Goal: Task Accomplishment & Management: Manage account settings

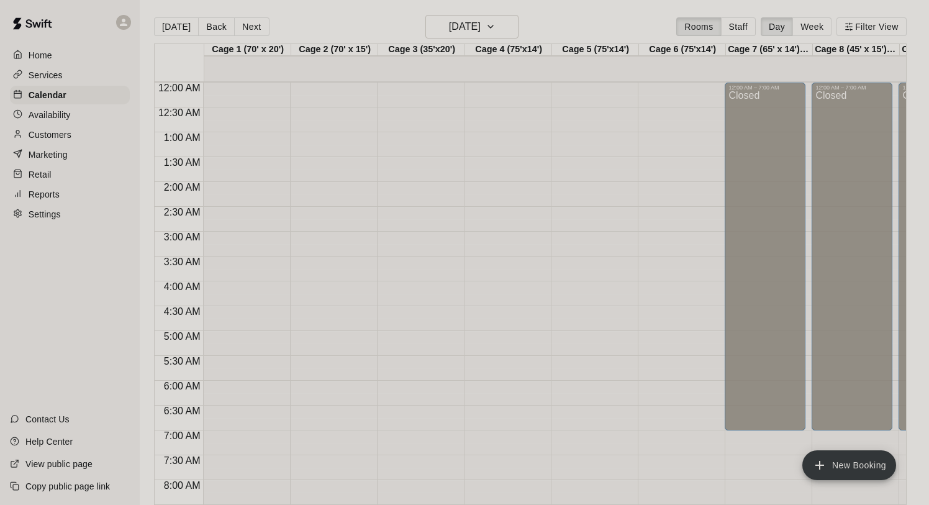
scroll to position [719, 0]
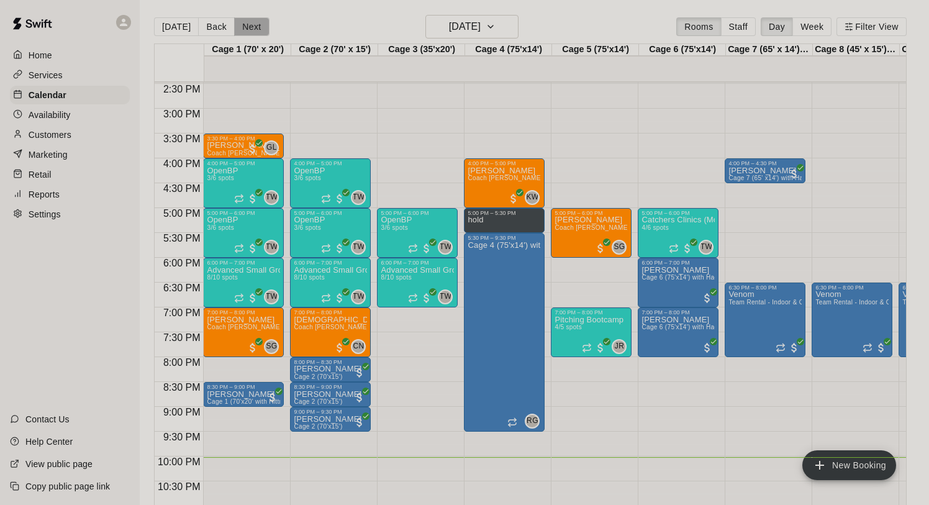
click at [236, 25] on button "Next" at bounding box center [251, 26] width 35 height 19
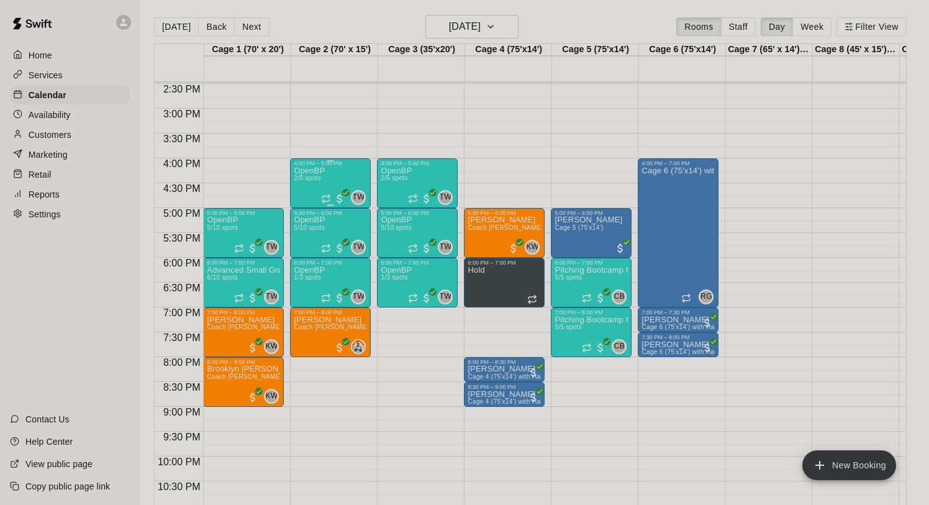
click at [318, 171] on p "OpenBP" at bounding box center [309, 171] width 31 height 0
click at [309, 183] on icon "edit" at bounding box center [306, 183] width 15 height 15
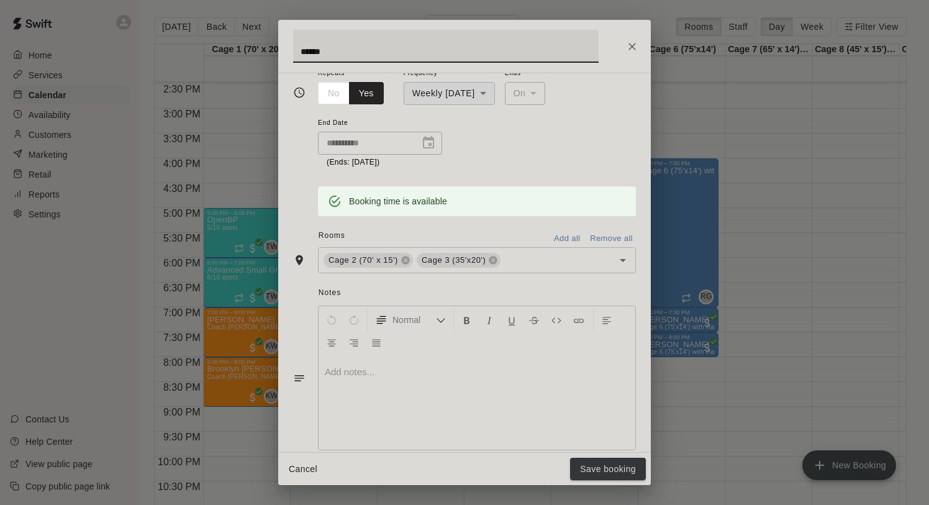
scroll to position [355, 0]
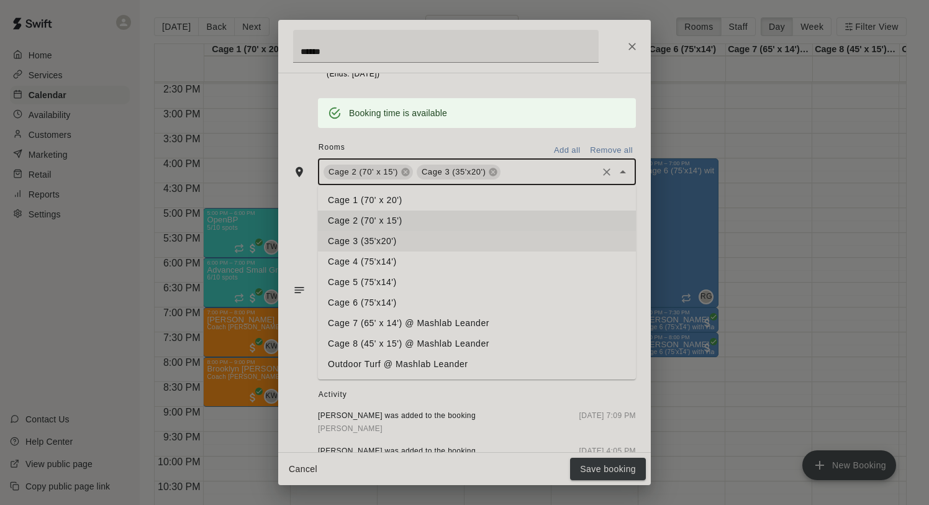
click at [524, 172] on input "text" at bounding box center [548, 172] width 93 height 16
click at [429, 201] on li "Cage 1 (70' x 20')" at bounding box center [477, 200] width 318 height 20
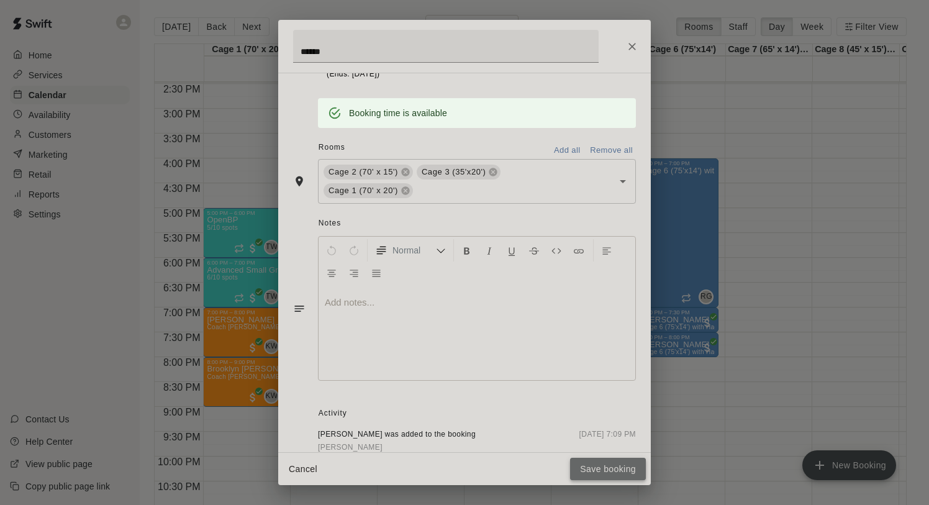
click at [592, 464] on button "Save booking" at bounding box center [608, 469] width 76 height 23
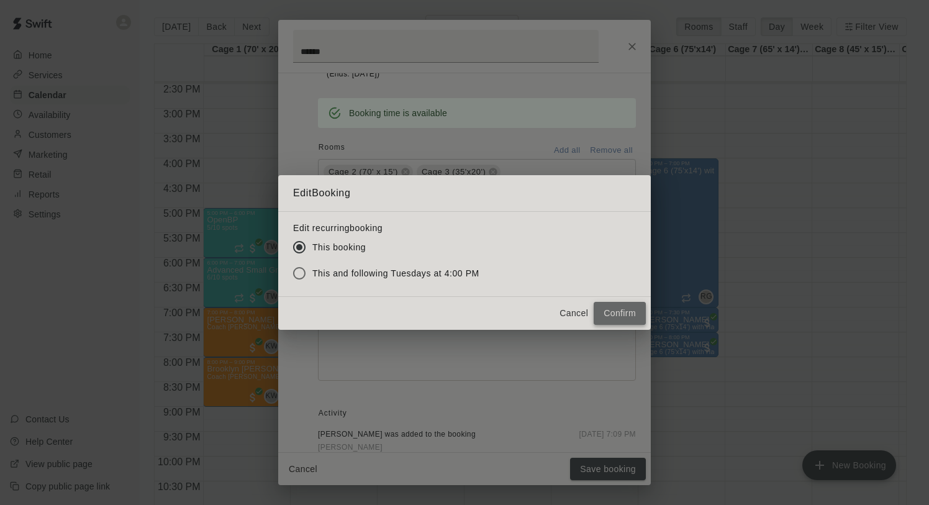
click at [614, 309] on button "Confirm" at bounding box center [620, 313] width 52 height 23
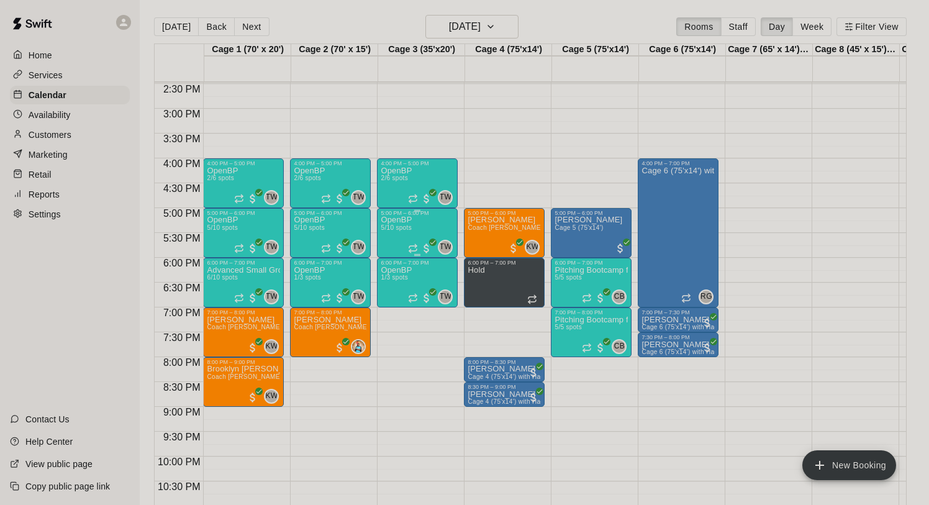
click at [420, 228] on div "OpenBP 5/10 spots TW 0" at bounding box center [417, 468] width 73 height 505
click at [396, 232] on icon "edit" at bounding box center [393, 229] width 15 height 15
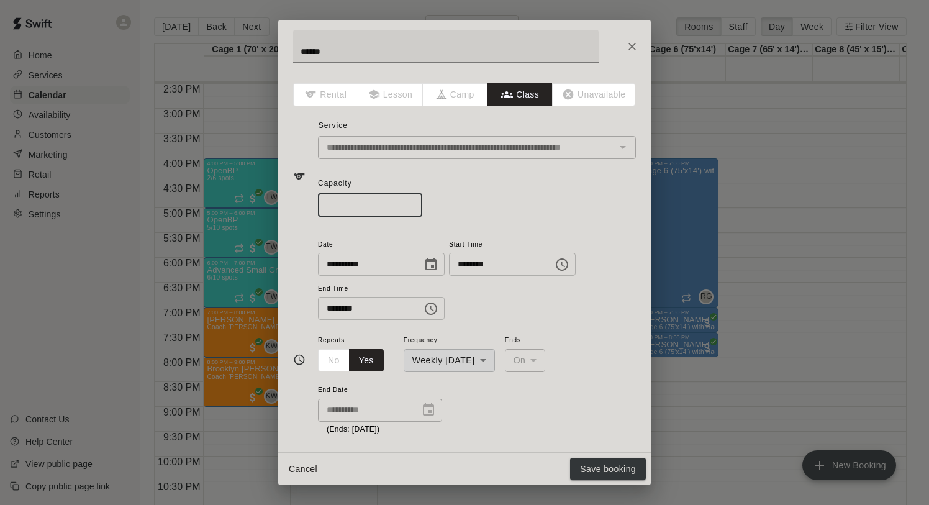
click at [412, 209] on input "*" at bounding box center [370, 205] width 104 height 23
type input "*"
click at [412, 209] on input "*" at bounding box center [370, 205] width 104 height 23
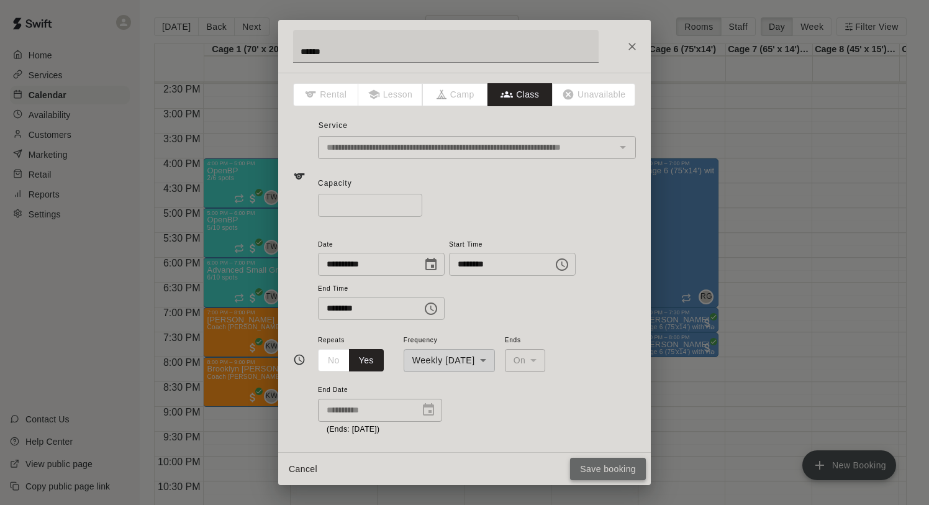
click at [627, 468] on button "Save booking" at bounding box center [608, 469] width 76 height 23
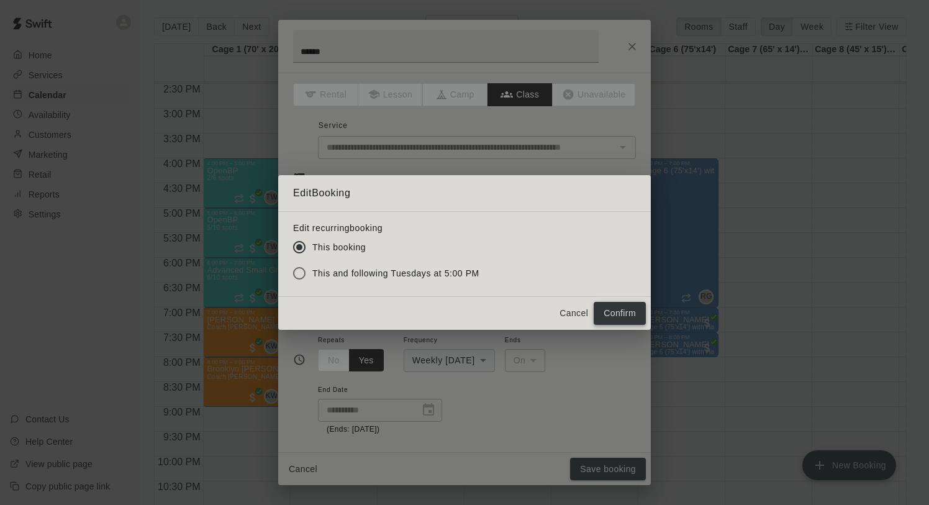
click at [608, 312] on button "Confirm" at bounding box center [620, 313] width 52 height 23
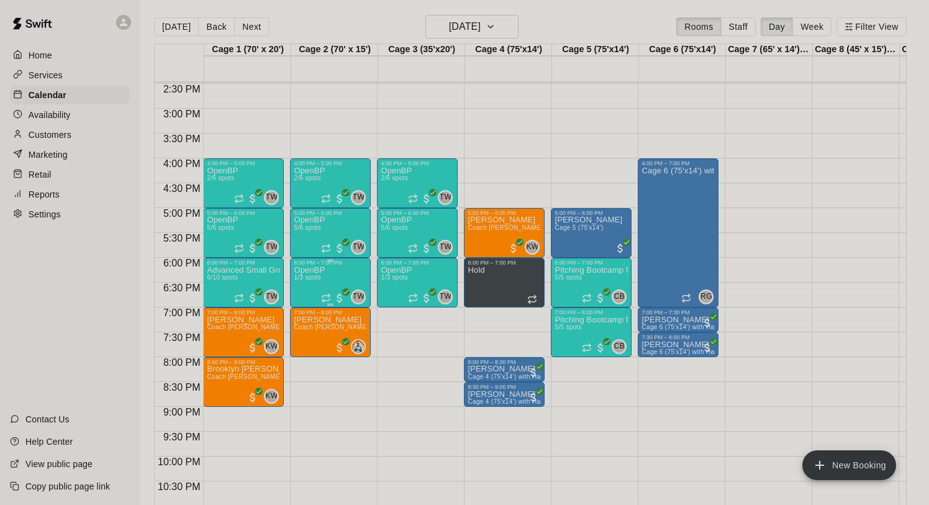
click at [304, 300] on button "edit" at bounding box center [306, 309] width 25 height 24
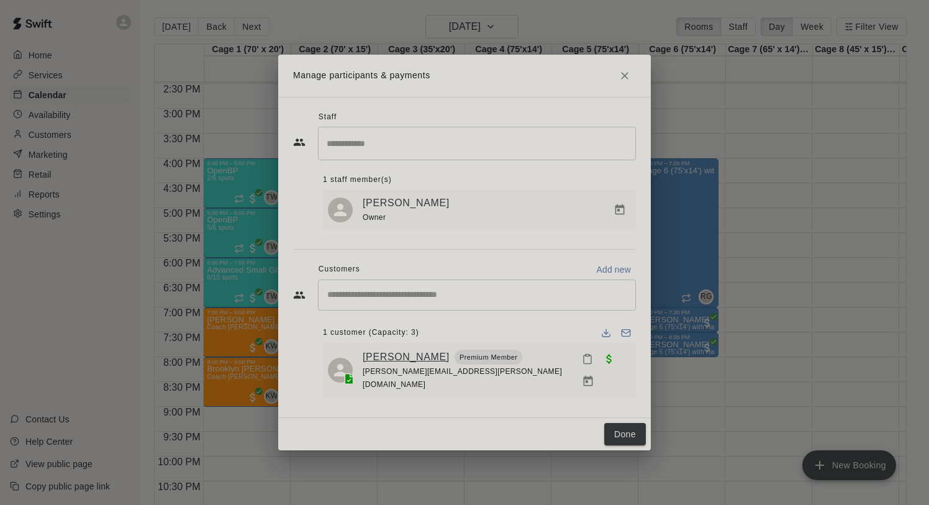
click at [417, 359] on link "[PERSON_NAME]" at bounding box center [406, 357] width 87 height 16
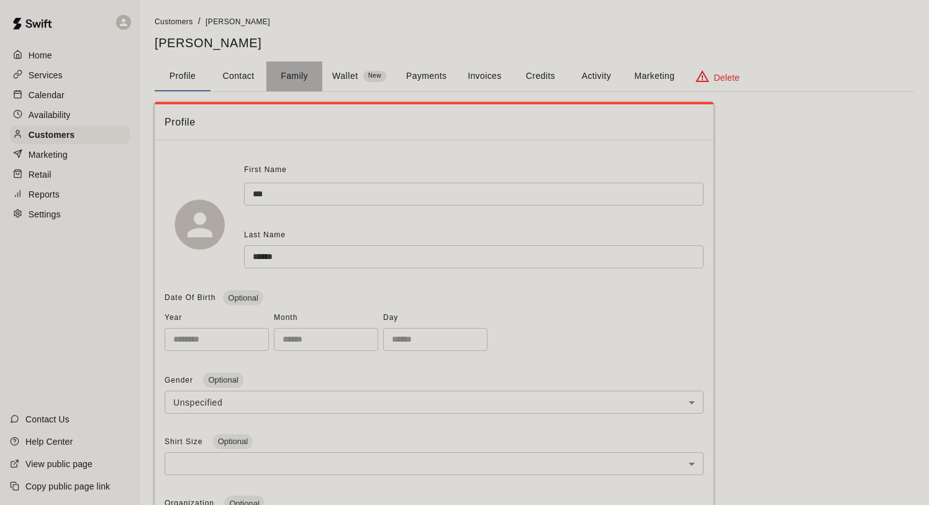
click at [298, 81] on button "Family" at bounding box center [294, 76] width 56 height 30
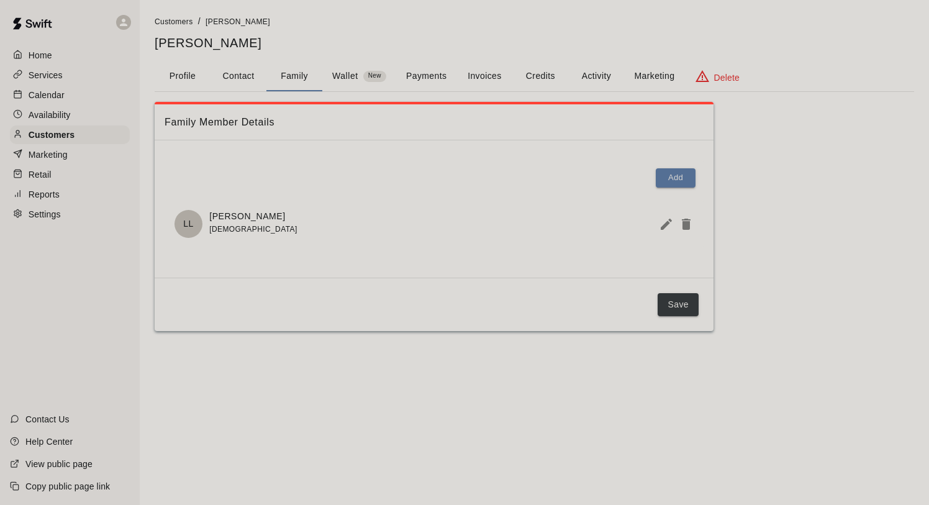
click at [79, 48] on div "Home" at bounding box center [70, 55] width 120 height 19
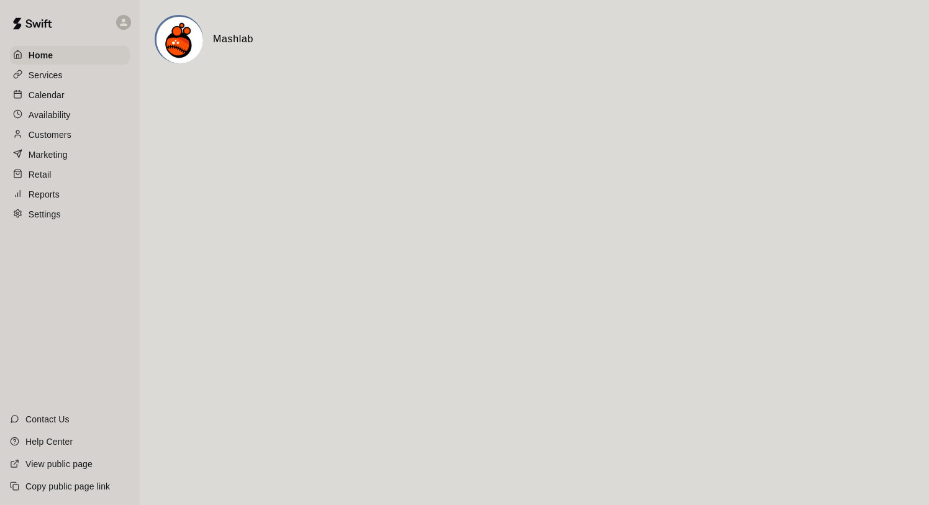
click at [70, 94] on div "Calendar" at bounding box center [70, 95] width 120 height 19
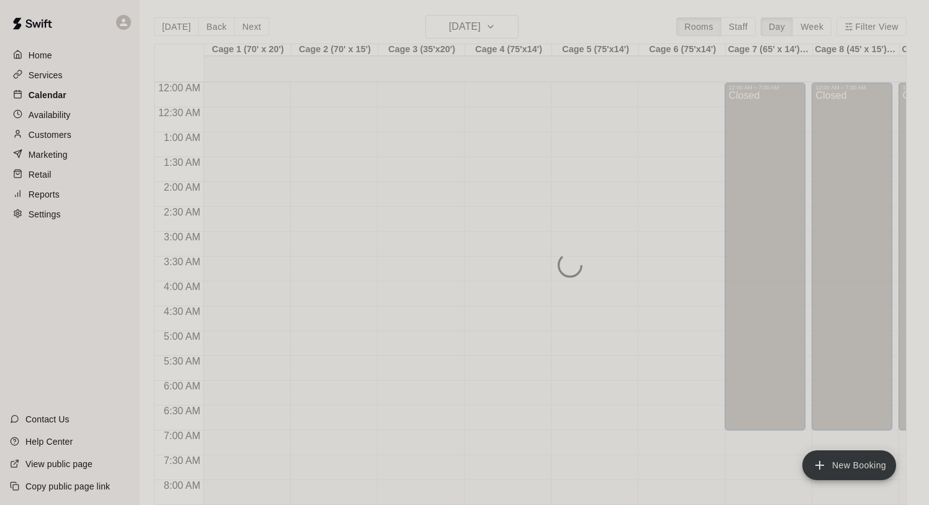
scroll to position [719, 0]
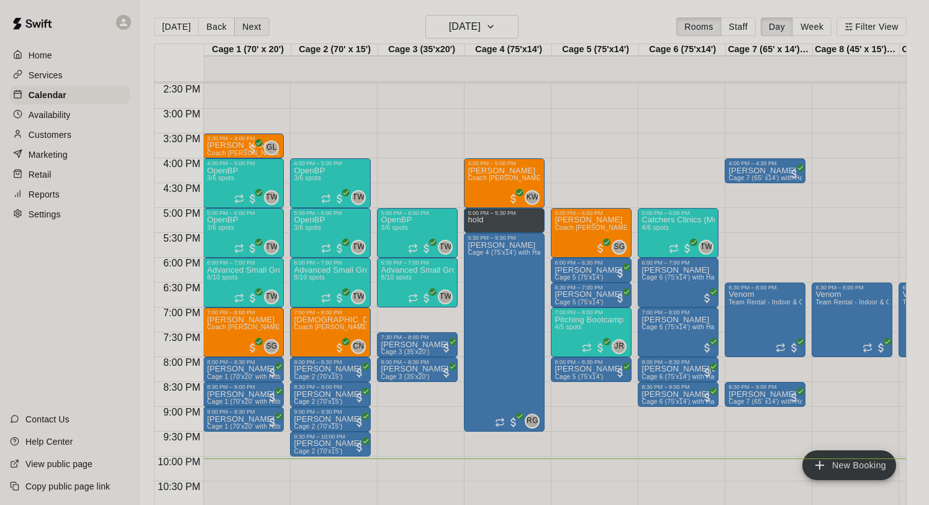
click at [251, 20] on button "Next" at bounding box center [251, 26] width 35 height 19
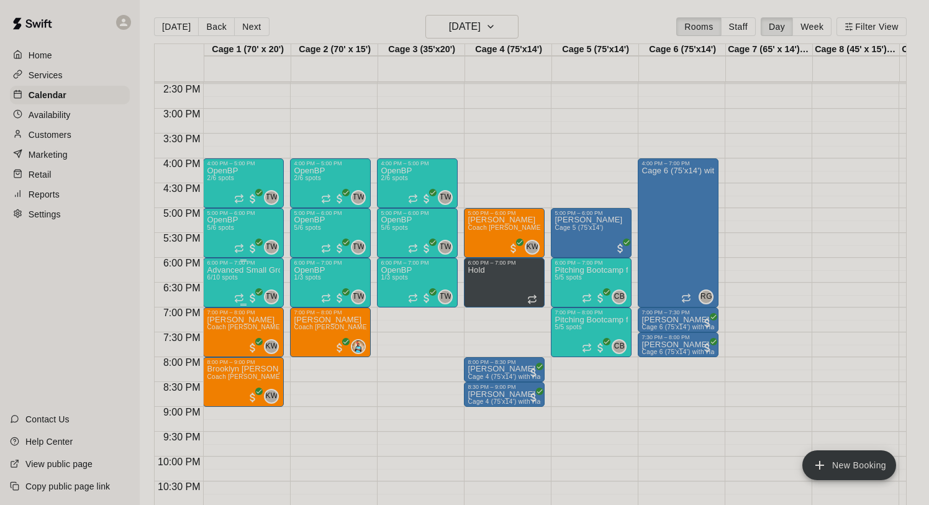
click at [220, 278] on icon "edit" at bounding box center [219, 279] width 11 height 11
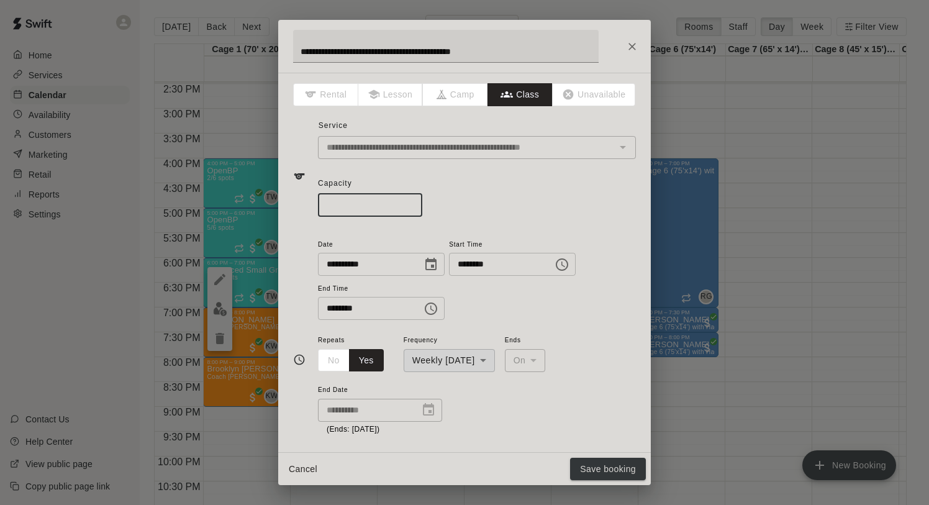
click at [413, 207] on input "*" at bounding box center [370, 205] width 104 height 23
type input "*"
click at [413, 207] on input "*" at bounding box center [370, 205] width 104 height 23
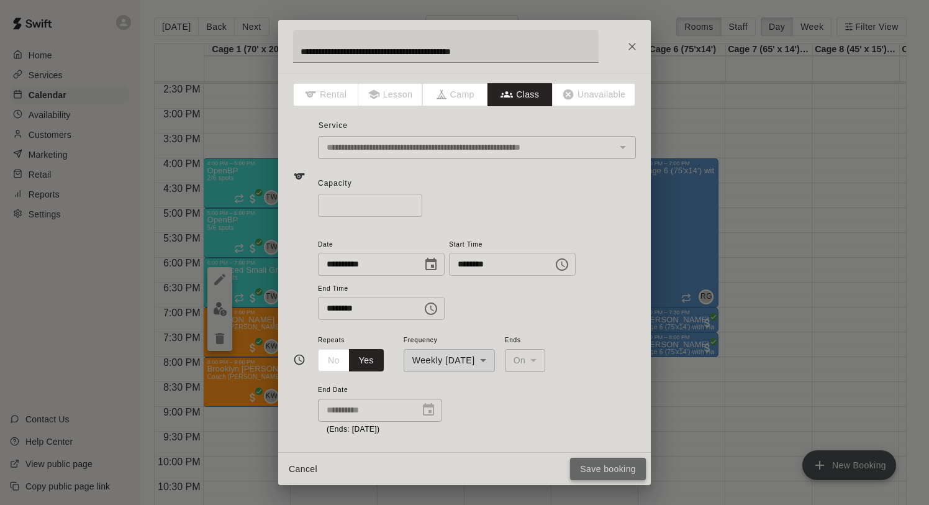
click at [603, 461] on button "Save booking" at bounding box center [608, 469] width 76 height 23
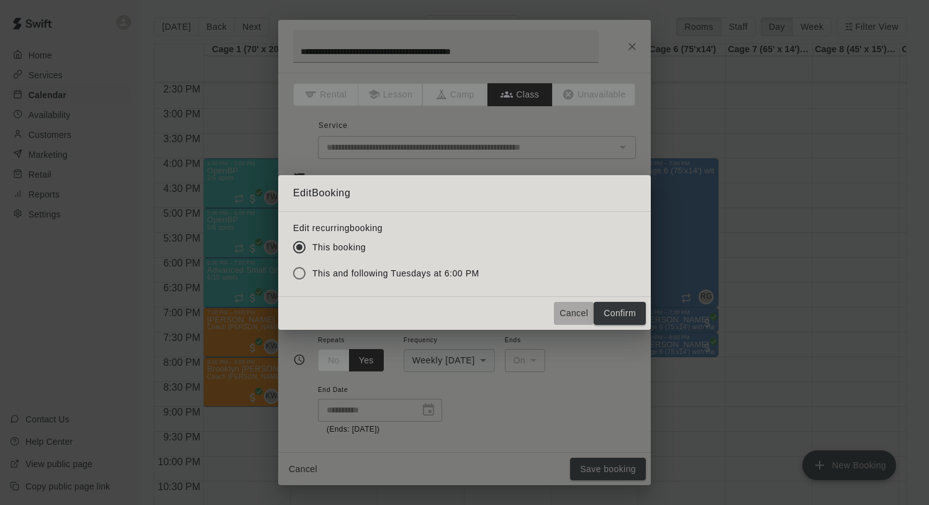
click at [561, 307] on button "Cancel" at bounding box center [574, 313] width 40 height 23
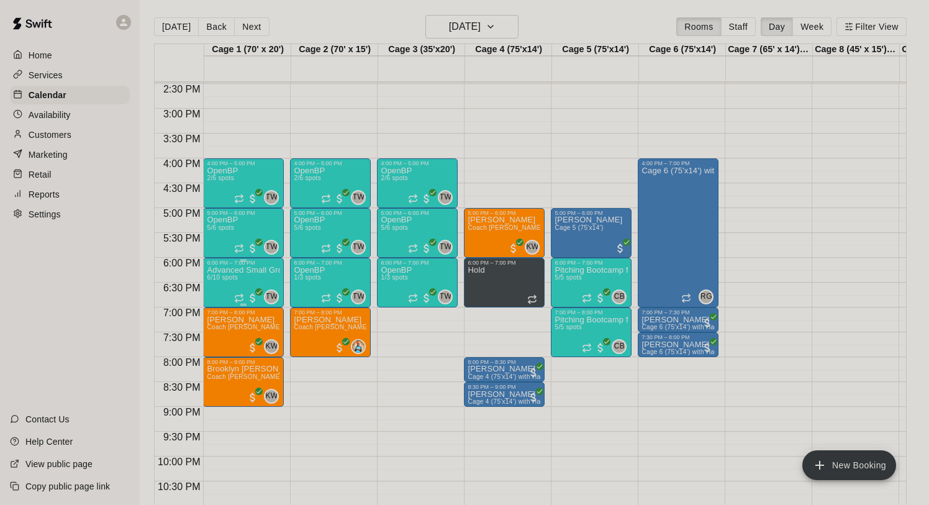
click at [219, 278] on icon "edit" at bounding box center [219, 279] width 15 height 15
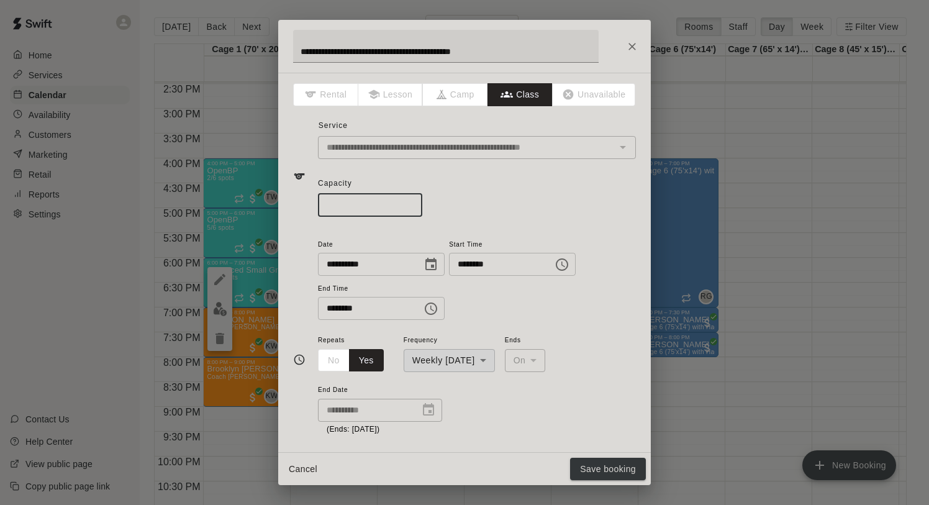
click at [414, 209] on input "*" at bounding box center [370, 205] width 104 height 23
type input "*"
click at [414, 209] on input "*" at bounding box center [370, 205] width 104 height 23
click at [600, 470] on button "Save booking" at bounding box center [608, 469] width 76 height 23
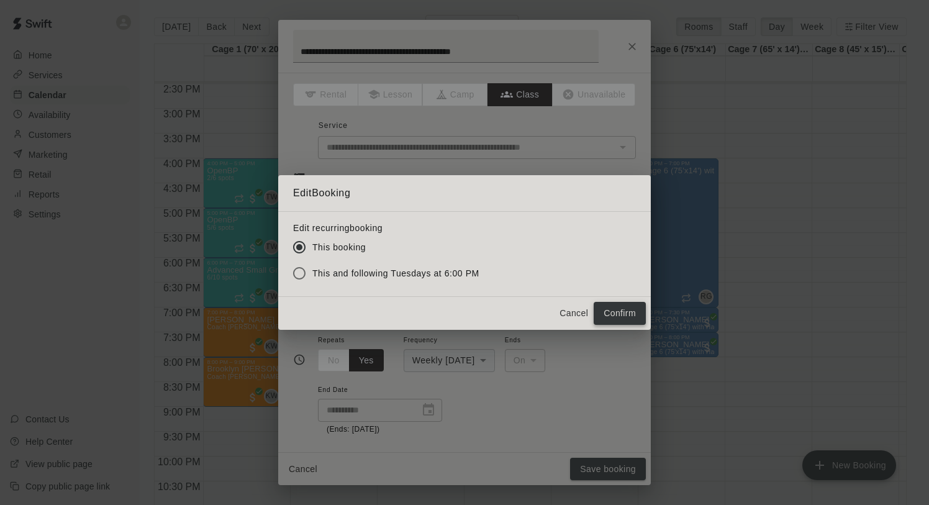
click at [604, 302] on button "Confirm" at bounding box center [620, 313] width 52 height 23
